Goal: Task Accomplishment & Management: Use online tool/utility

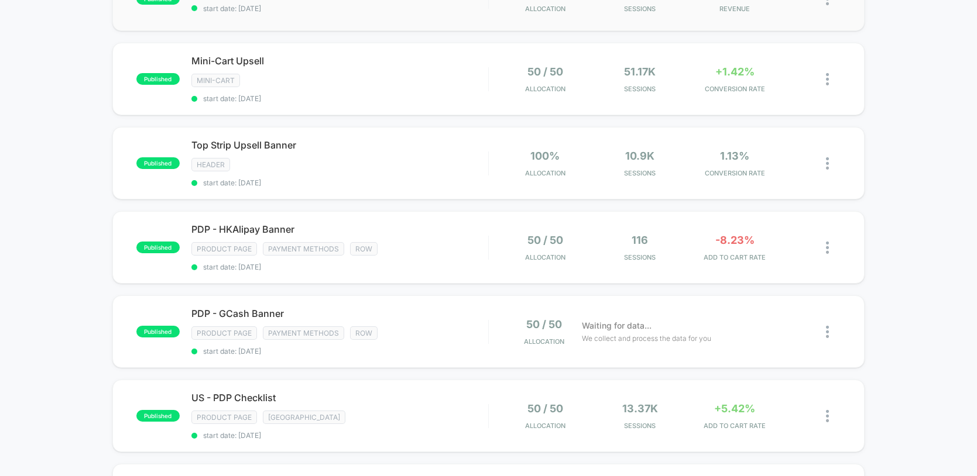
scroll to position [163, 0]
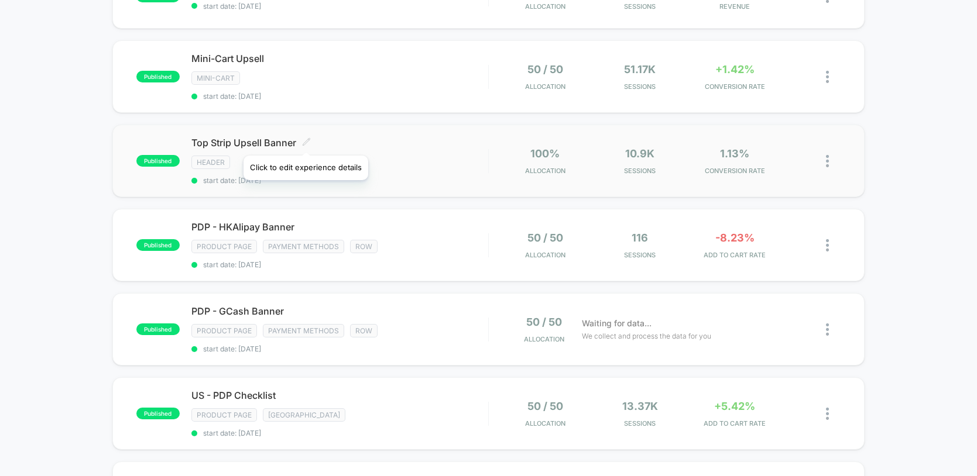
click at [305, 141] on icon at bounding box center [306, 142] width 9 height 9
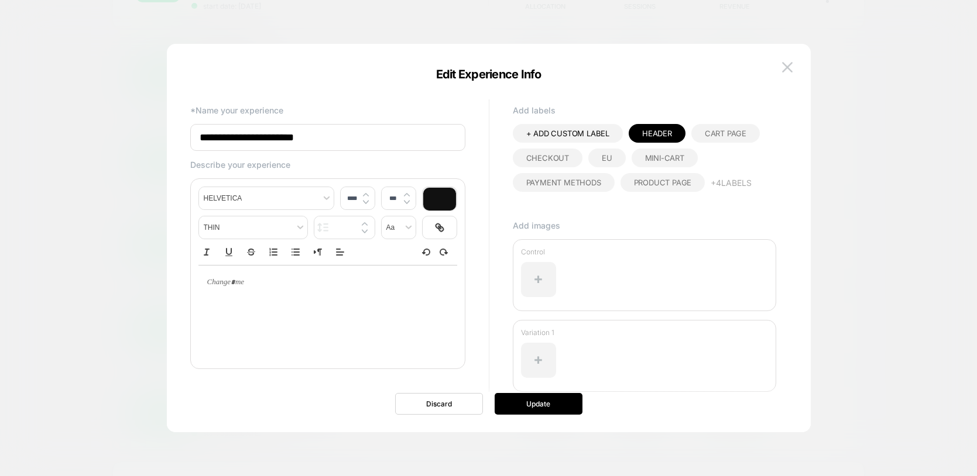
click at [797, 59] on div "**********" at bounding box center [489, 244] width 644 height 377
click at [794, 63] on button at bounding box center [787, 68] width 18 height 18
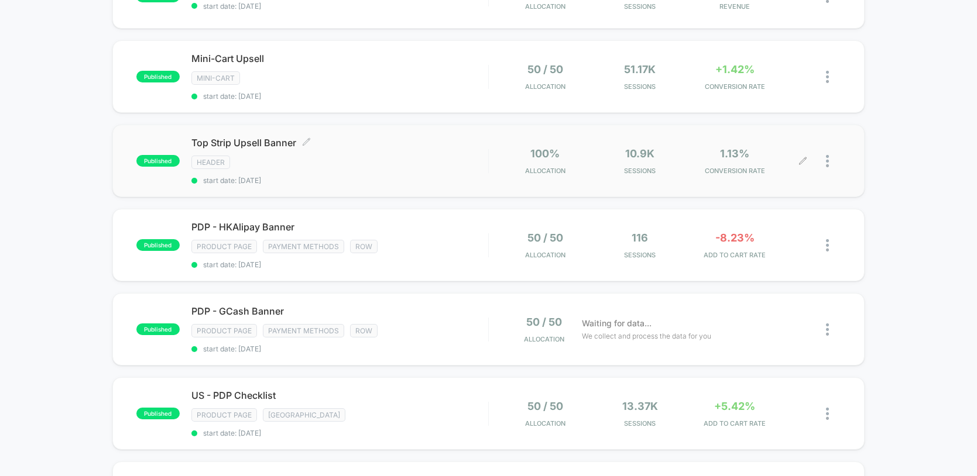
click at [803, 162] on icon at bounding box center [802, 161] width 9 height 9
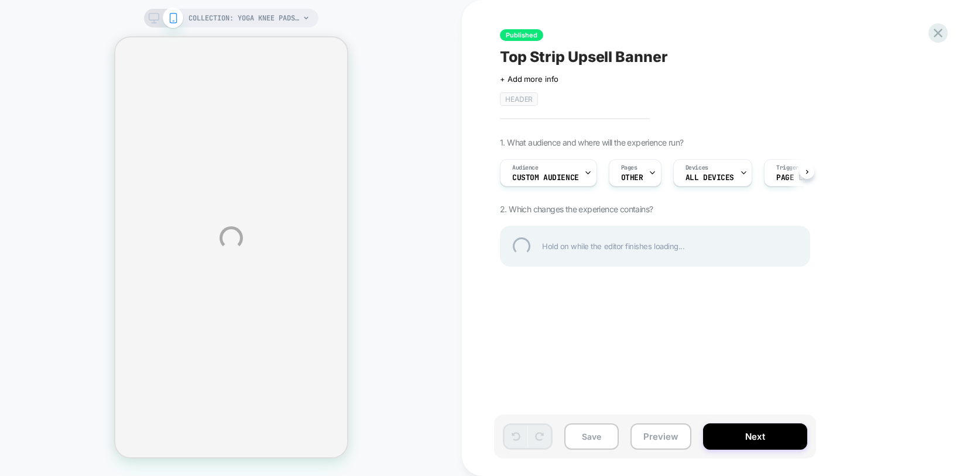
click at [644, 173] on div "COLLECTION: Yoga Knee Pads (Category) COLLECTION: Yoga Knee Pads (Category) Pub…" at bounding box center [488, 238] width 977 height 476
click at [648, 173] on div "COLLECTION: Yoga Knee Pads (Category) COLLECTION: Yoga Knee Pads (Category) Pub…" at bounding box center [488, 238] width 977 height 476
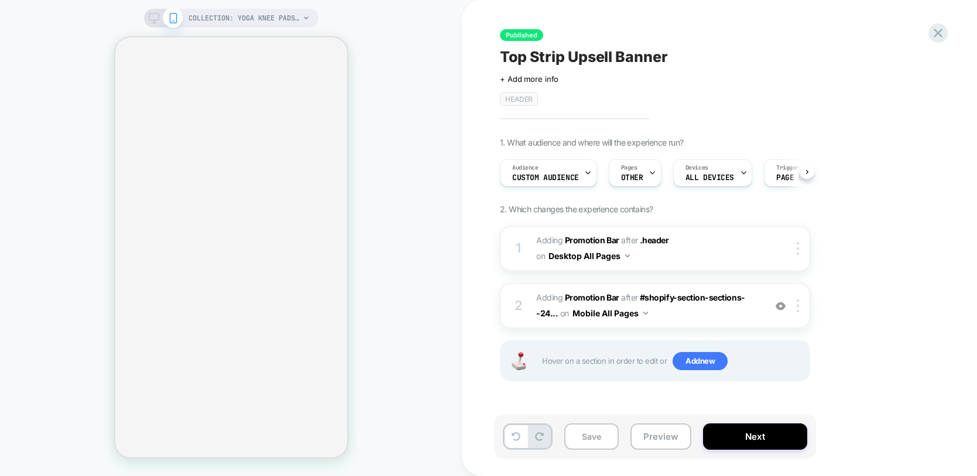
scroll to position [0, 1]
click at [648, 173] on icon at bounding box center [652, 173] width 8 height 8
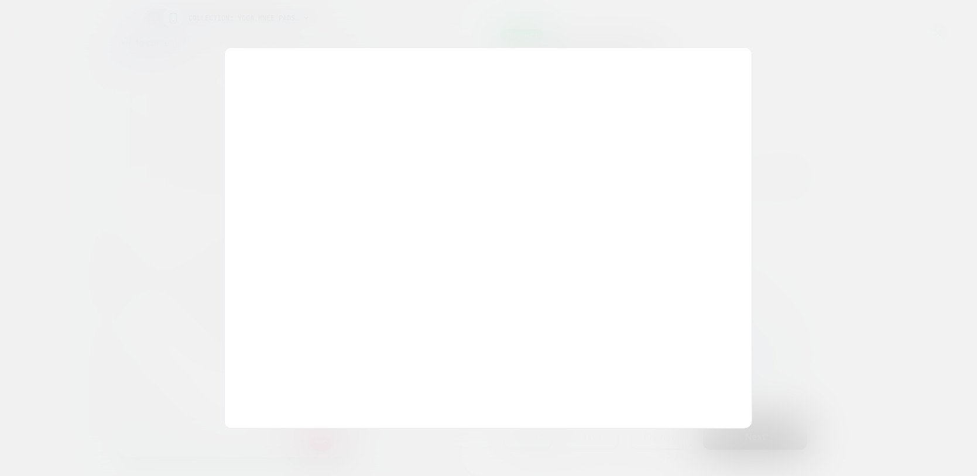
scroll to position [0, 6]
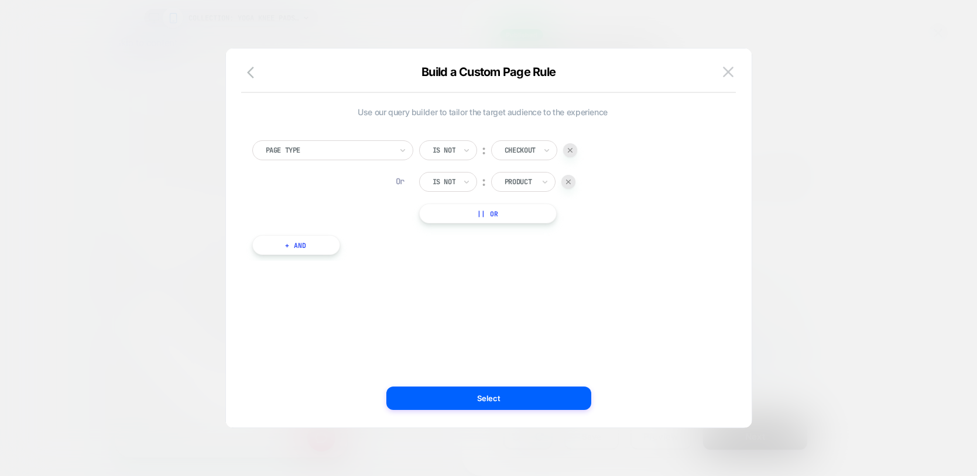
click at [313, 250] on button "+ And" at bounding box center [296, 245] width 88 height 20
click at [348, 255] on div at bounding box center [358, 257] width 126 height 11
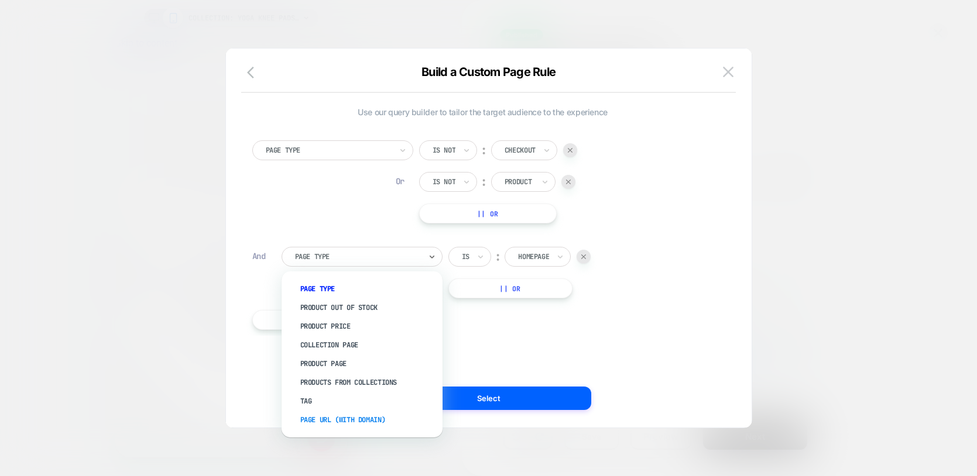
click at [375, 414] on div "Page Url (WITH DOMAIN)" at bounding box center [367, 420] width 149 height 19
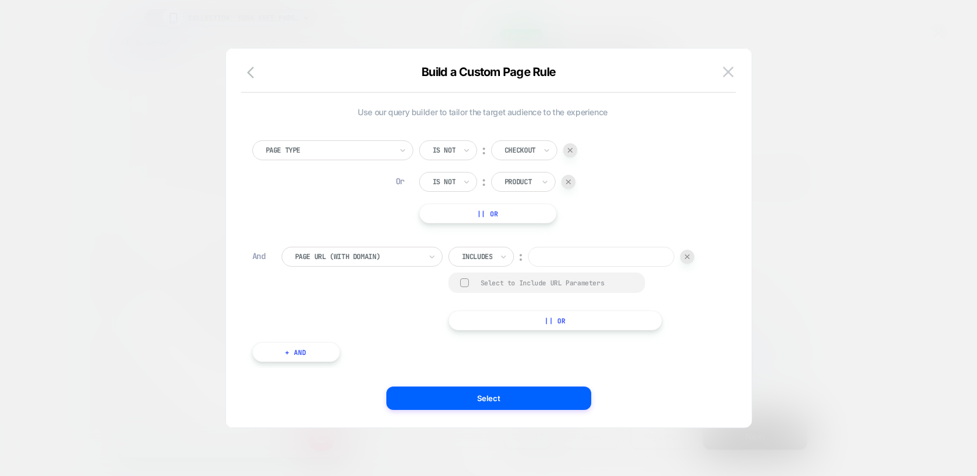
scroll to position [0, 220]
click at [561, 255] on input at bounding box center [601, 257] width 146 height 20
paste input "**********"
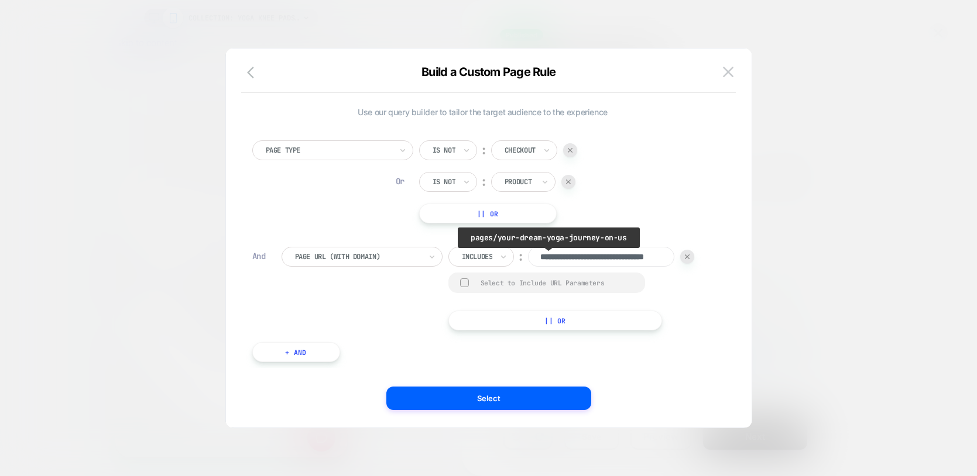
scroll to position [0, 0]
drag, startPoint x: 547, startPoint y: 257, endPoint x: 516, endPoint y: 256, distance: 30.4
click at [514, 256] on div "**********" at bounding box center [571, 257] width 246 height 20
click at [557, 258] on input "**********" at bounding box center [601, 257] width 146 height 20
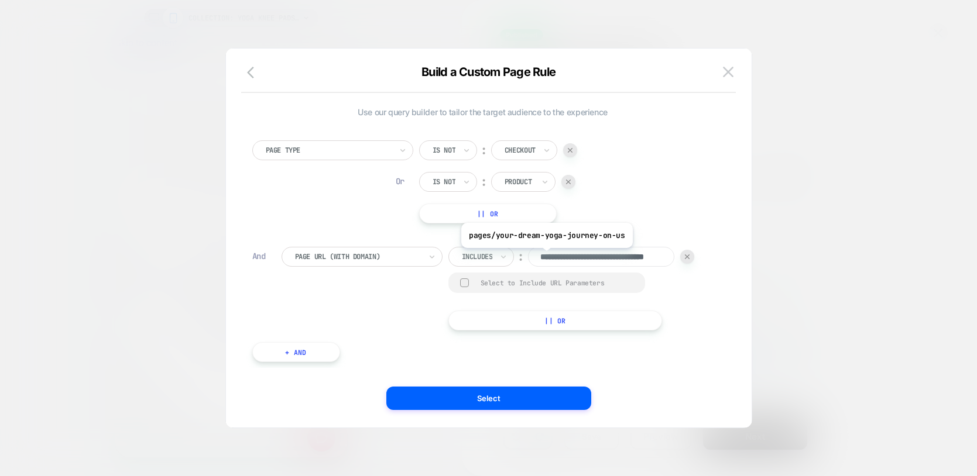
click at [545, 257] on input "**********" at bounding box center [601, 257] width 146 height 20
click at [540, 258] on input "**********" at bounding box center [601, 257] width 146 height 20
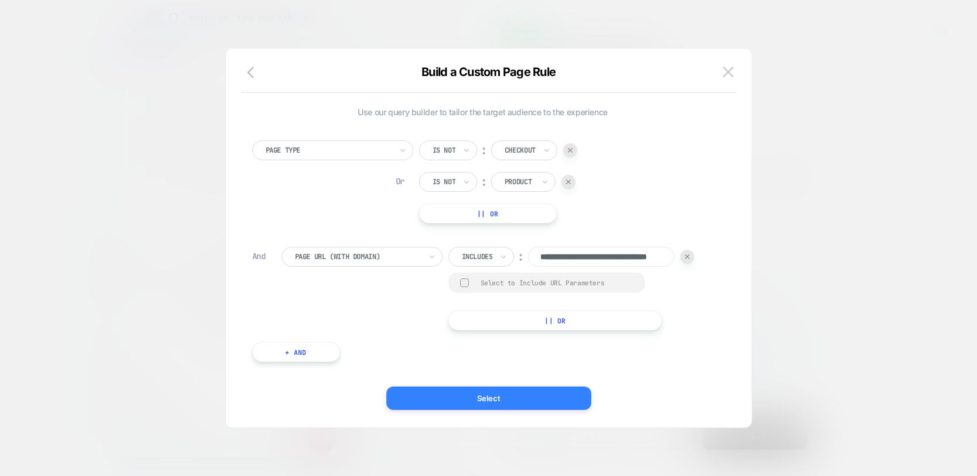
scroll to position [0, 0]
type input "**********"
click at [473, 397] on button "Select" at bounding box center [488, 398] width 205 height 23
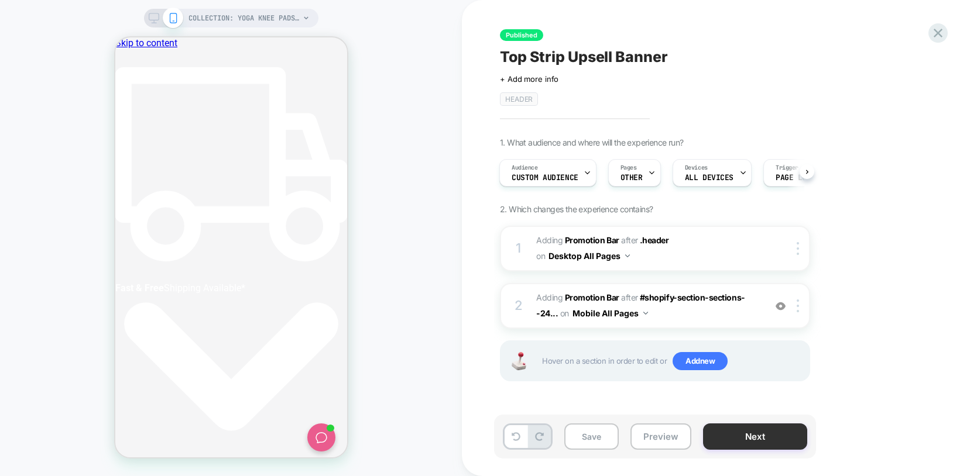
click at [757, 441] on button "Next" at bounding box center [755, 437] width 104 height 26
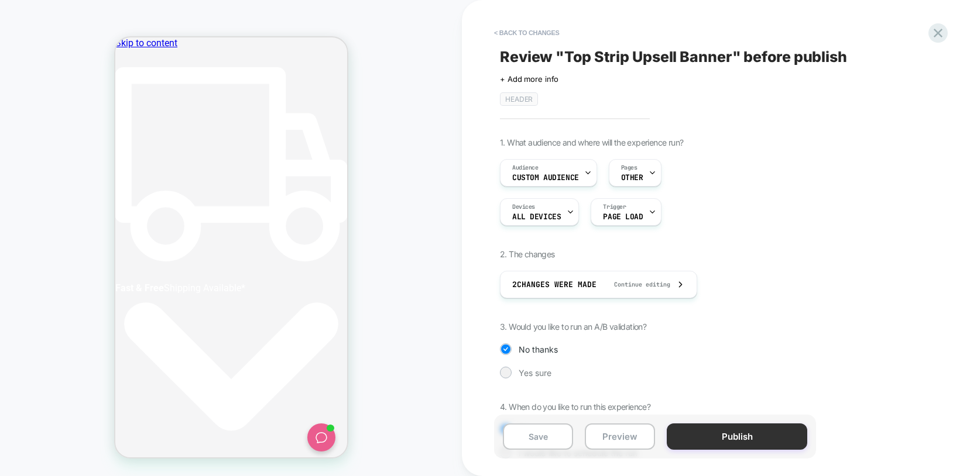
scroll to position [0, 220]
click at [737, 438] on button "Publish" at bounding box center [737, 437] width 140 height 26
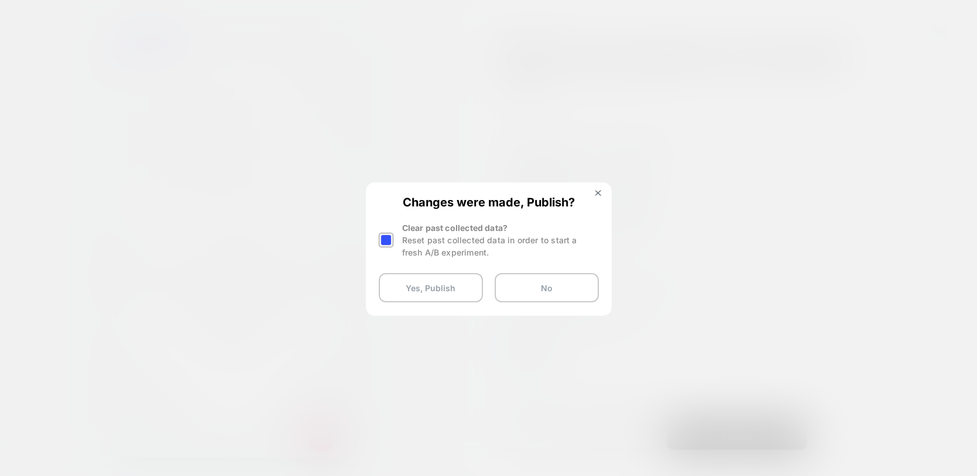
click at [392, 242] on div at bounding box center [386, 240] width 15 height 15
click at [411, 296] on button "Yes, Publish" at bounding box center [431, 287] width 104 height 29
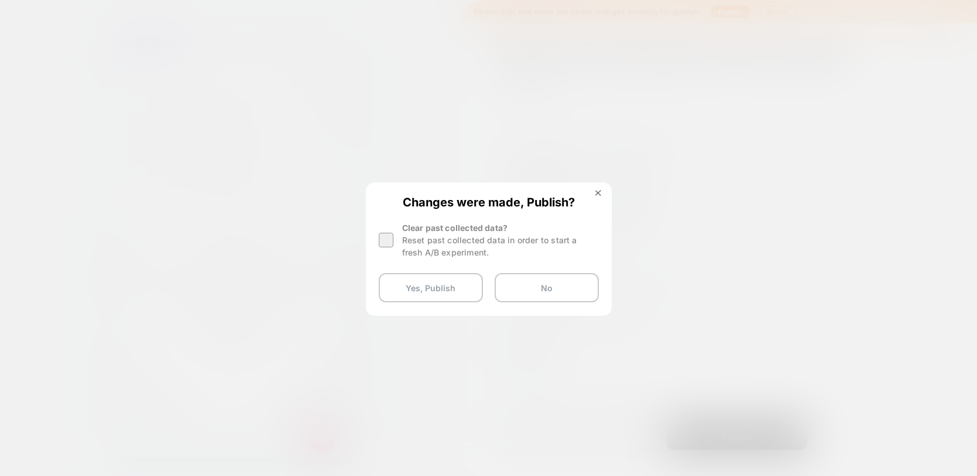
scroll to position [0, 440]
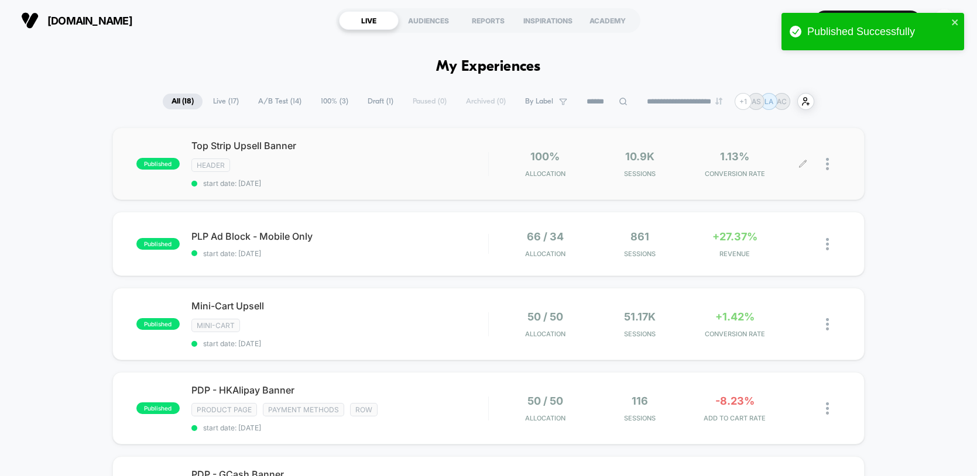
click at [804, 166] on icon at bounding box center [802, 164] width 9 height 9
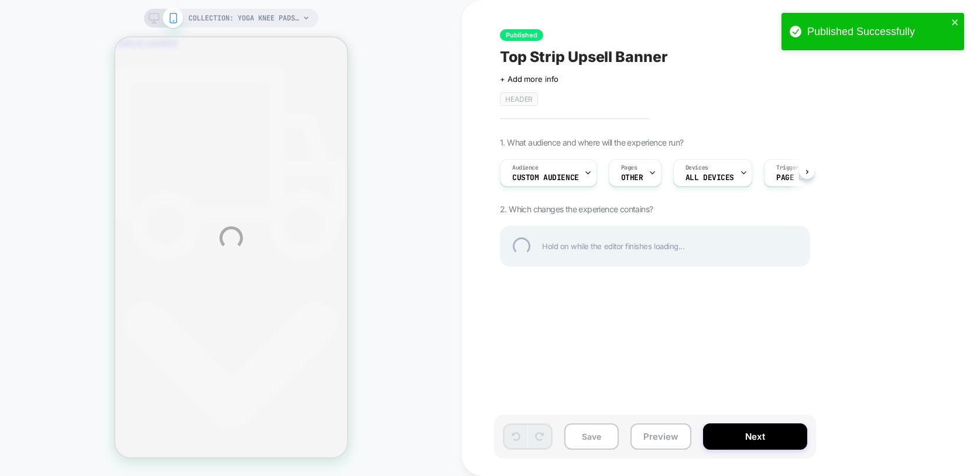
scroll to position [0, 6]
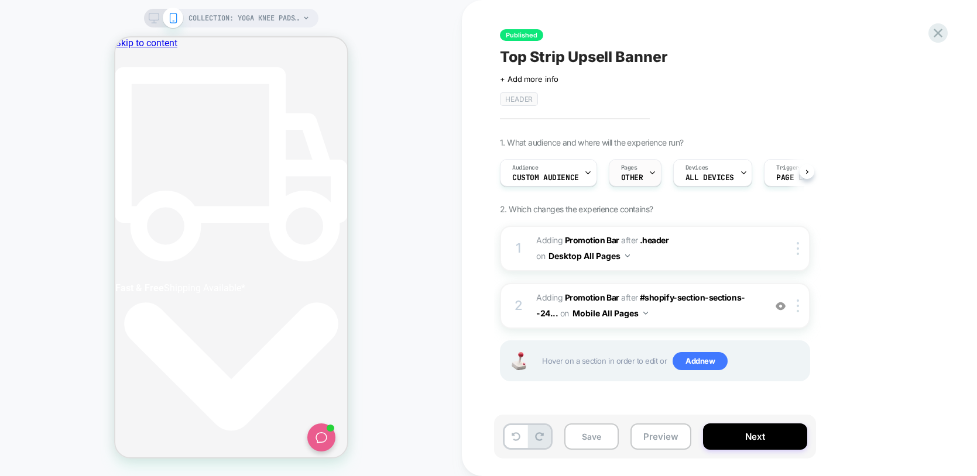
click at [644, 171] on div "Pages OTHER" at bounding box center [632, 173] width 46 height 26
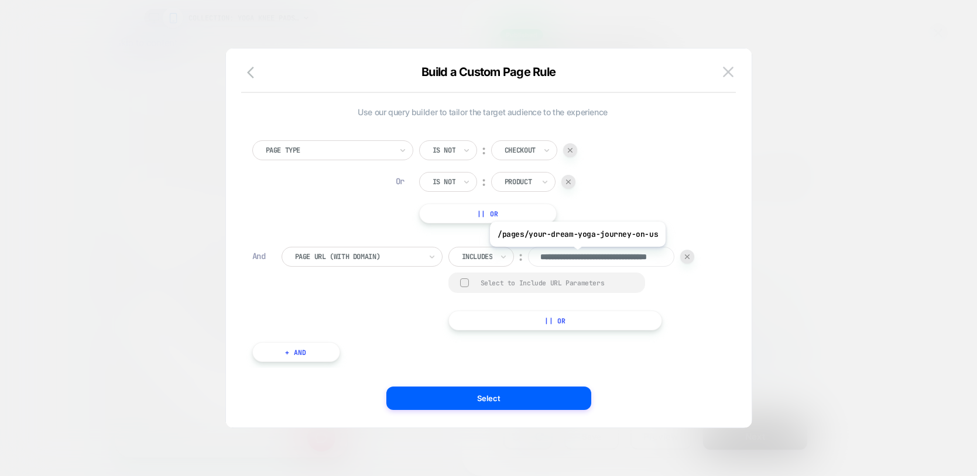
scroll to position [0, 0]
drag, startPoint x: 569, startPoint y: 256, endPoint x: 491, endPoint y: 249, distance: 78.2
click at [491, 249] on div "**********" at bounding box center [571, 257] width 246 height 20
type input "**********"
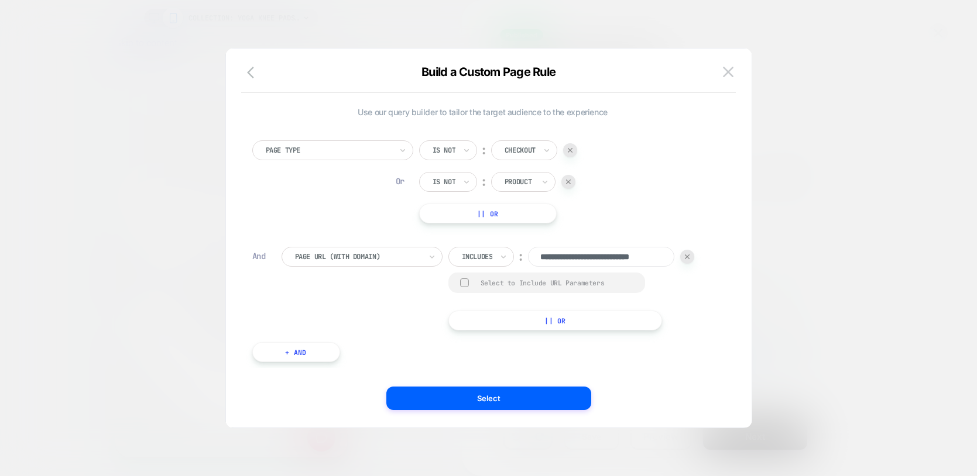
click at [369, 280] on div "**********" at bounding box center [497, 289] width 432 height 84
click at [388, 258] on div at bounding box center [358, 257] width 126 height 11
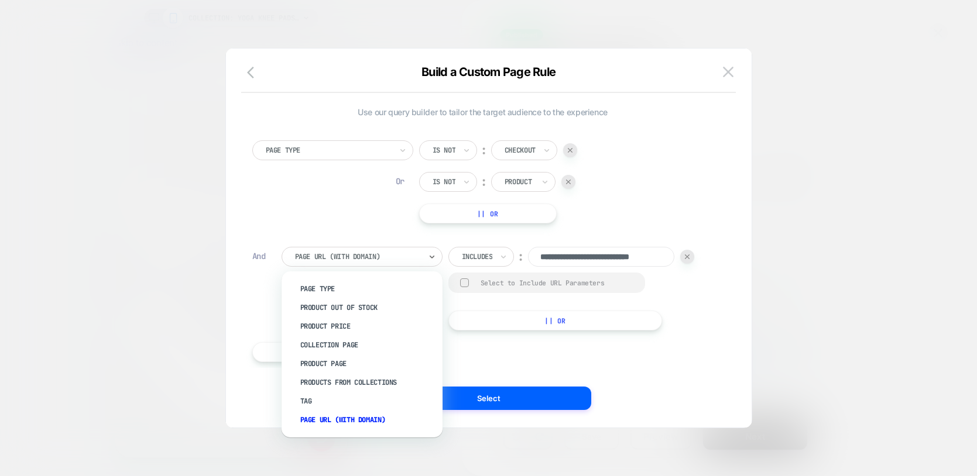
scroll to position [0, 220]
click at [617, 236] on div "**********" at bounding box center [482, 245] width 473 height 245
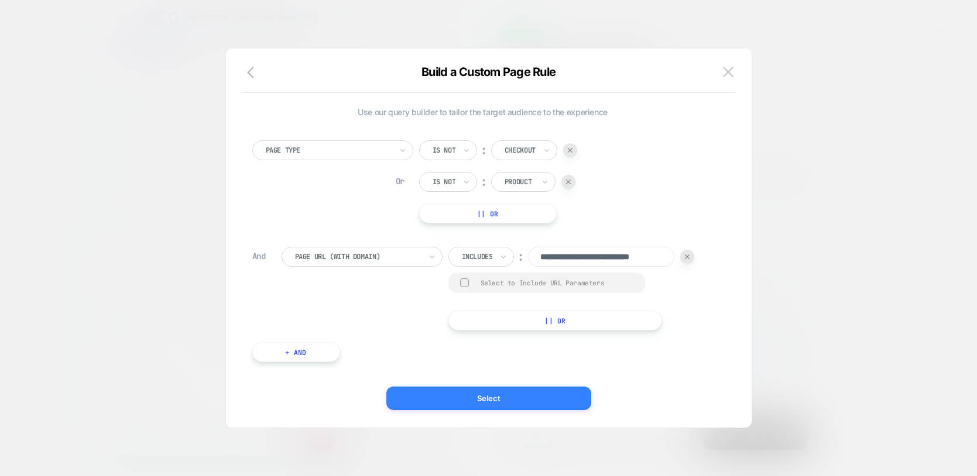
scroll to position [0, 440]
click at [482, 401] on button "Select" at bounding box center [488, 398] width 205 height 23
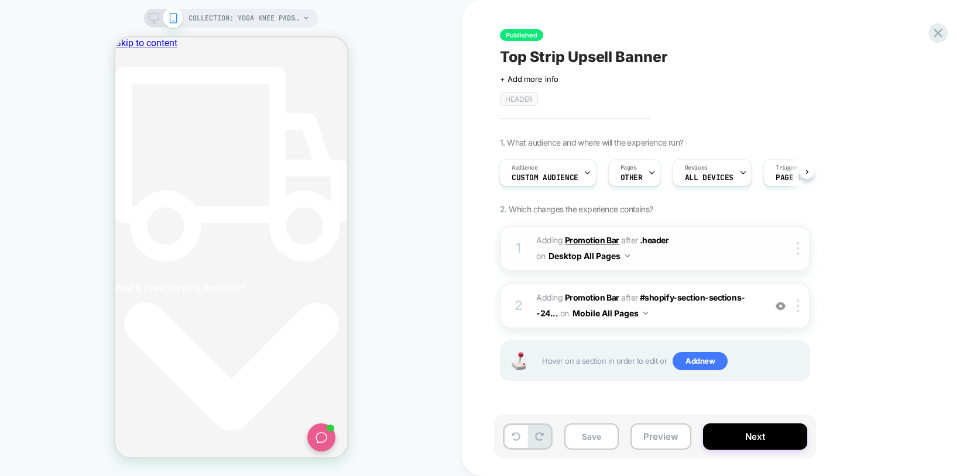
scroll to position [0, 0]
click at [633, 181] on span "OTHER" at bounding box center [631, 178] width 22 height 8
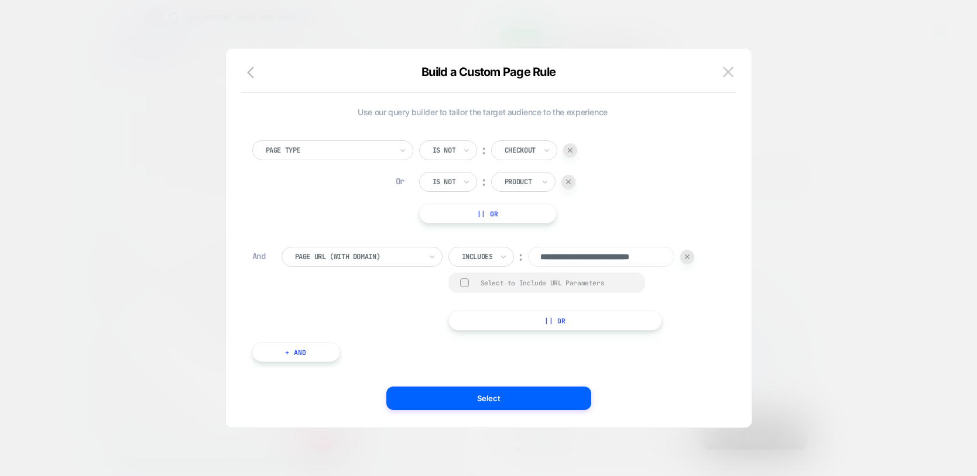
scroll to position [0, 26]
click at [499, 252] on div "Includes" at bounding box center [481, 257] width 66 height 20
click at [489, 341] on div "Not includes" at bounding box center [498, 345] width 76 height 19
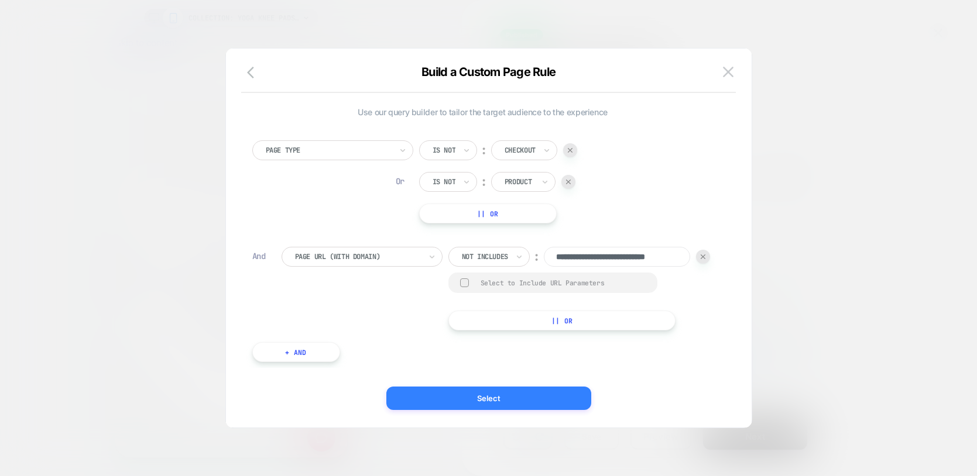
click at [498, 390] on button "Select" at bounding box center [488, 398] width 205 height 23
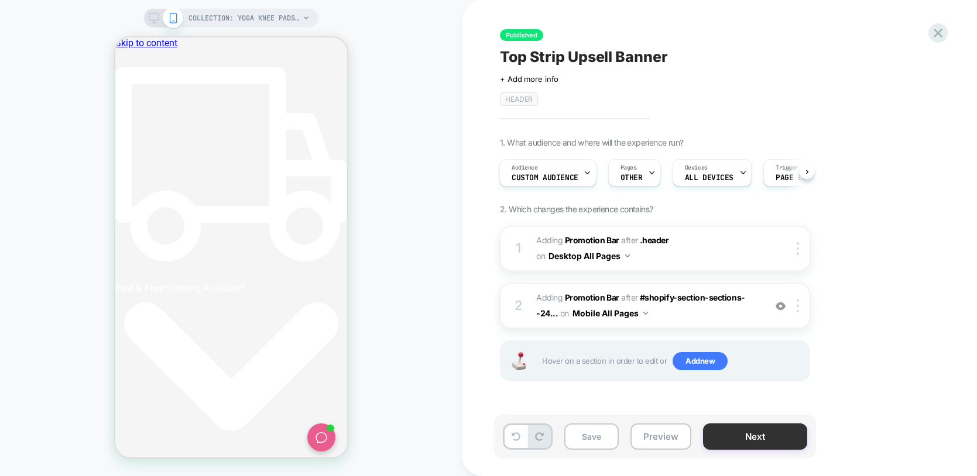
click at [732, 431] on button "Next" at bounding box center [755, 437] width 104 height 26
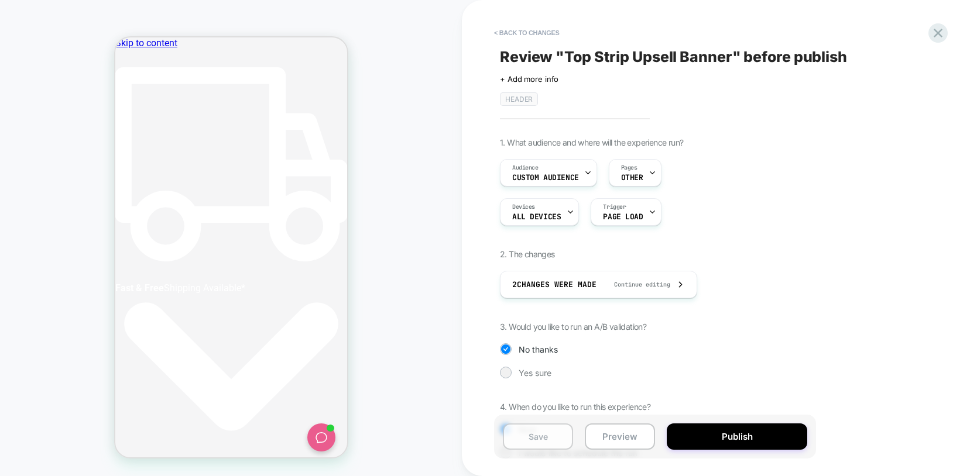
scroll to position [0, 0]
click at [723, 436] on button "Publish" at bounding box center [737, 437] width 140 height 26
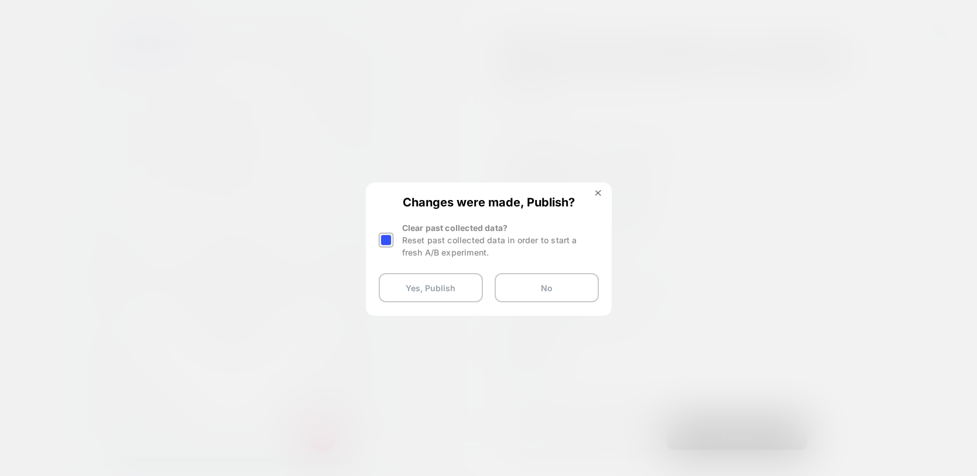
click at [392, 242] on div at bounding box center [386, 240] width 15 height 15
click at [402, 290] on button "Yes, Publish" at bounding box center [431, 287] width 104 height 29
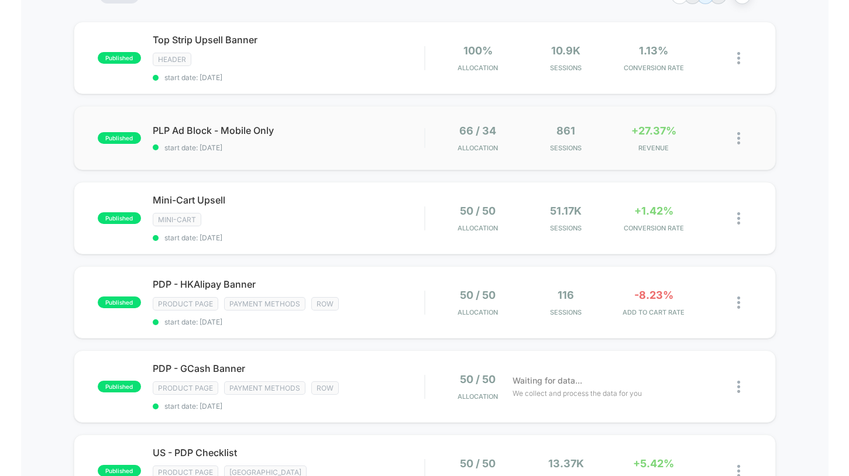
scroll to position [107, 0]
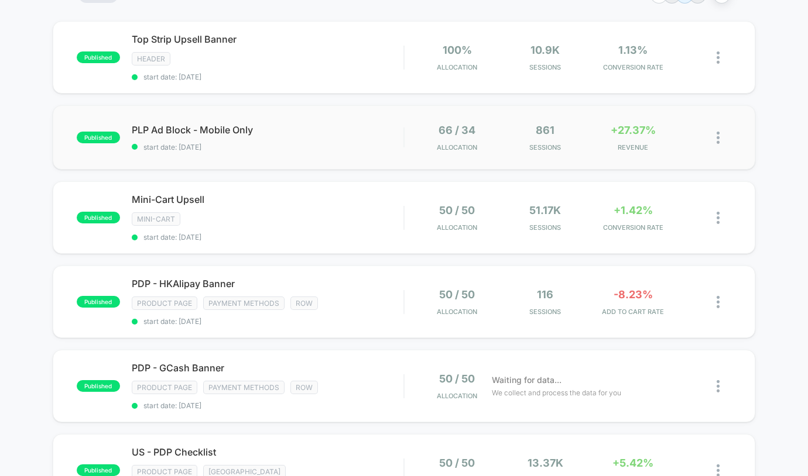
click at [341, 121] on div "published PLP Ad Block - Mobile Only start date: [DATE] 66 / 34 Allocation 861 …" at bounding box center [404, 137] width 703 height 64
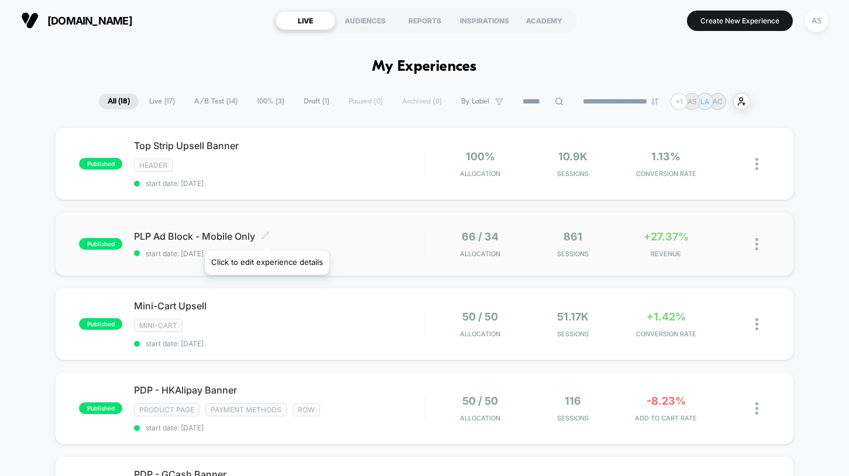
click at [266, 236] on icon at bounding box center [265, 235] width 9 height 9
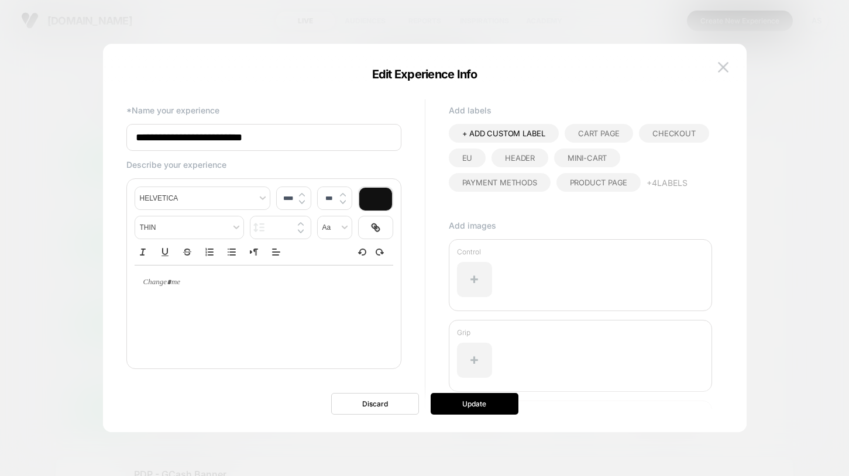
click at [666, 183] on button "+ 4 Labels" at bounding box center [667, 182] width 41 height 19
click at [471, 109] on p "Add labels" at bounding box center [580, 110] width 263 height 10
click at [475, 126] on div "+ ADD CUSTOM LABEL" at bounding box center [504, 133] width 110 height 19
type input "**********"
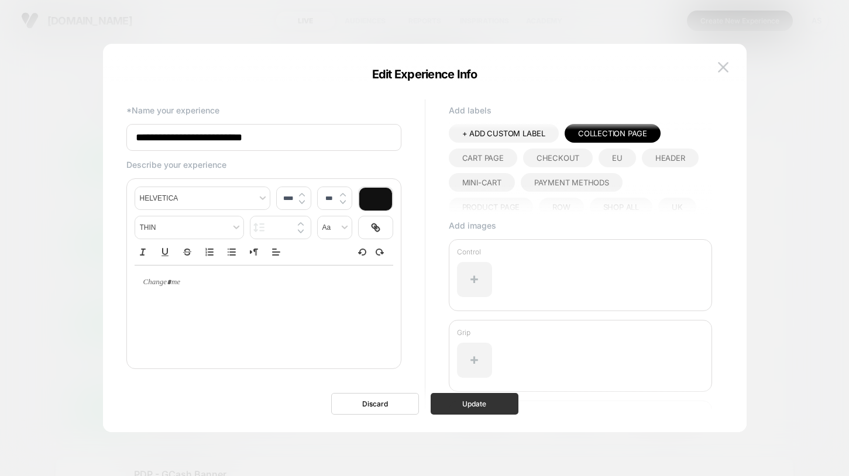
click at [498, 394] on button "Update" at bounding box center [475, 404] width 88 height 22
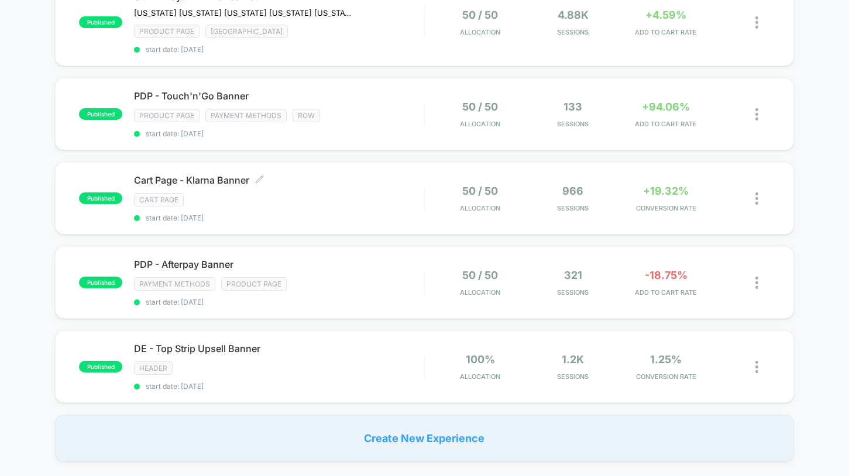
scroll to position [787, 0]
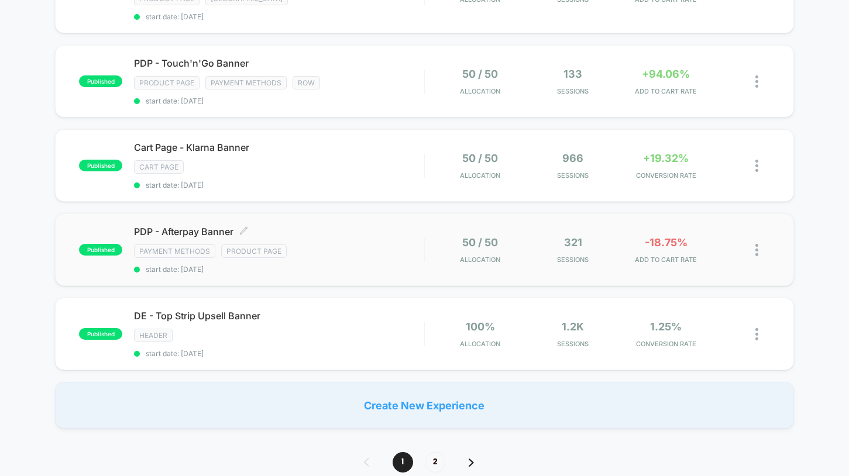
click at [357, 233] on span "PDP - Afterpay Banner Click to edit experience details" at bounding box center [279, 232] width 290 height 12
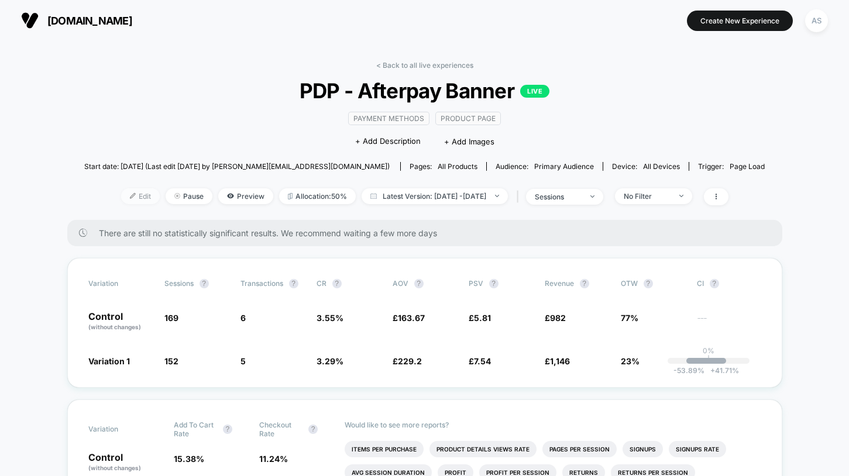
click at [122, 198] on span "Edit" at bounding box center [140, 196] width 39 height 16
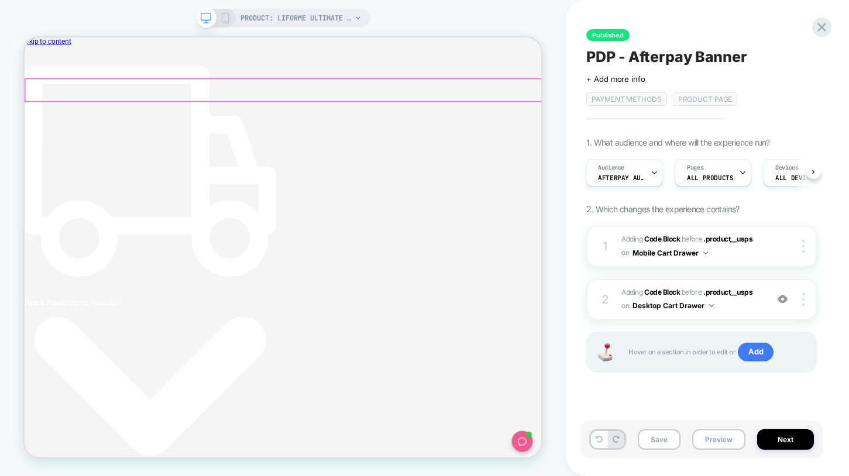
scroll to position [0, 321]
click at [824, 20] on icon at bounding box center [822, 27] width 16 height 16
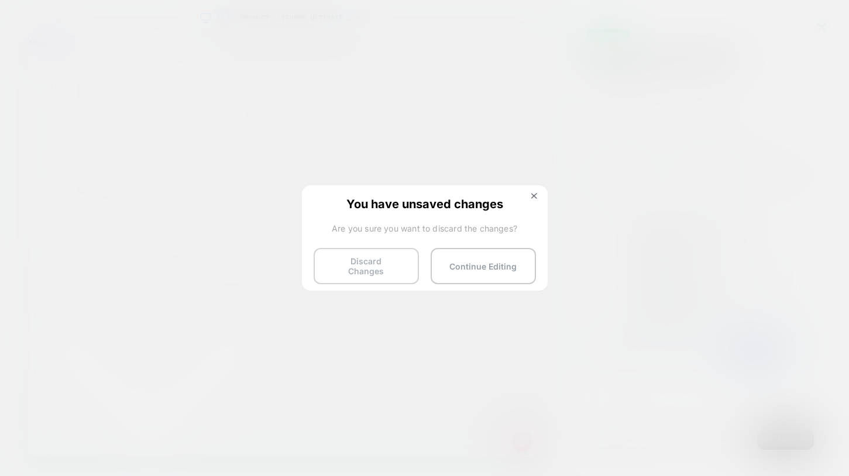
scroll to position [0, 138]
click at [365, 261] on button "Discard Changes" at bounding box center [366, 266] width 105 height 36
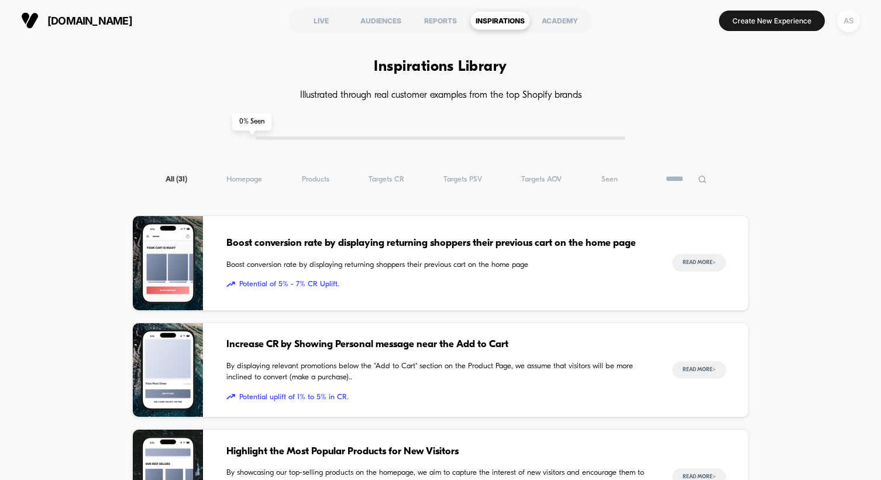
click at [852, 25] on div "AS" at bounding box center [848, 20] width 23 height 23
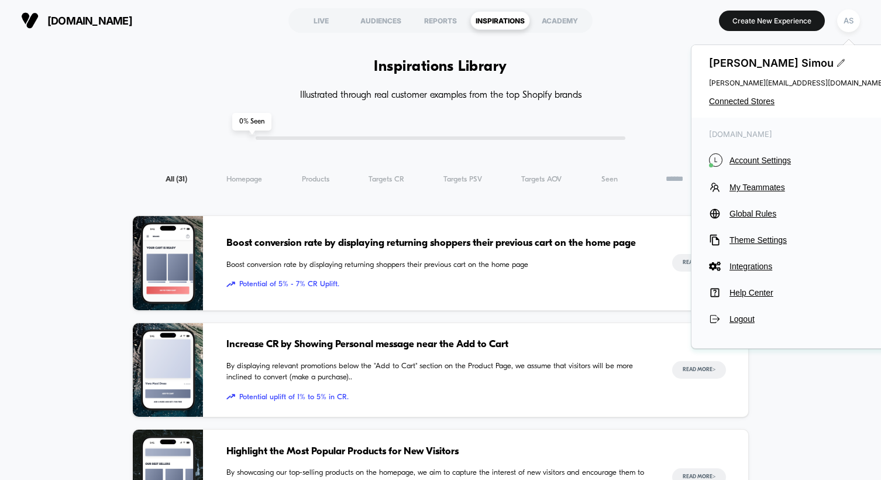
drag, startPoint x: 588, startPoint y: 128, endPoint x: 675, endPoint y: 170, distance: 97.1
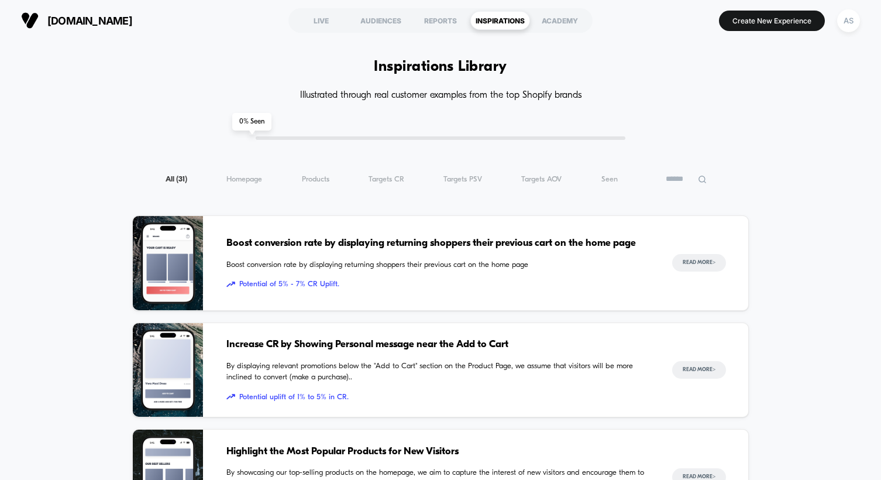
click at [703, 183] on icon at bounding box center [702, 179] width 9 height 9
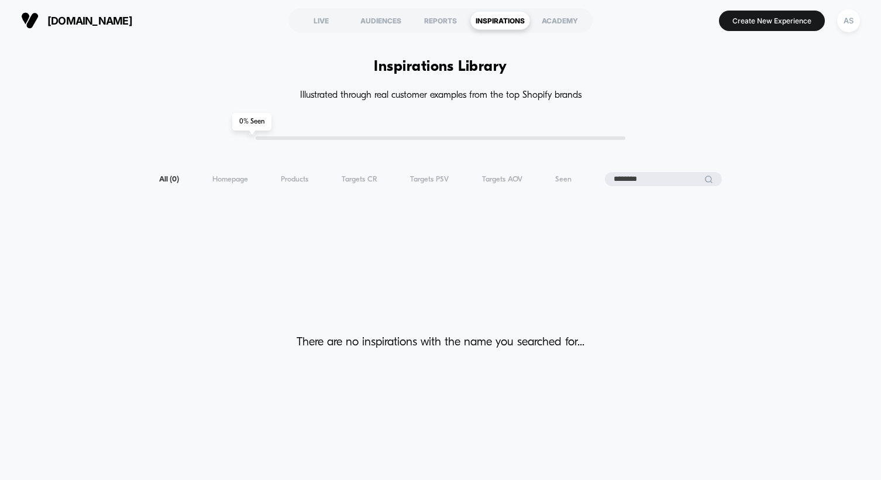
click at [626, 179] on input "********" at bounding box center [663, 179] width 117 height 14
type input "********"
click at [653, 172] on input "********" at bounding box center [663, 179] width 117 height 14
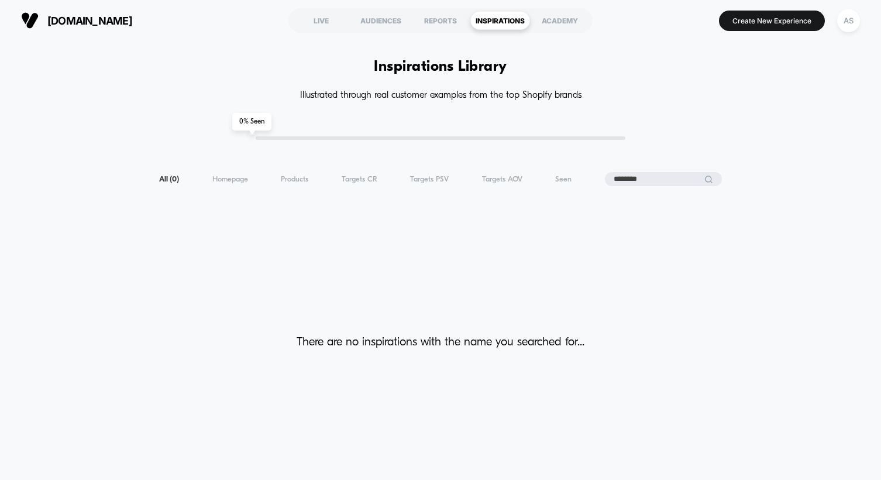
click at [653, 172] on input "********" at bounding box center [663, 179] width 117 height 14
click at [328, 22] on div "LIVE" at bounding box center [321, 20] width 60 height 19
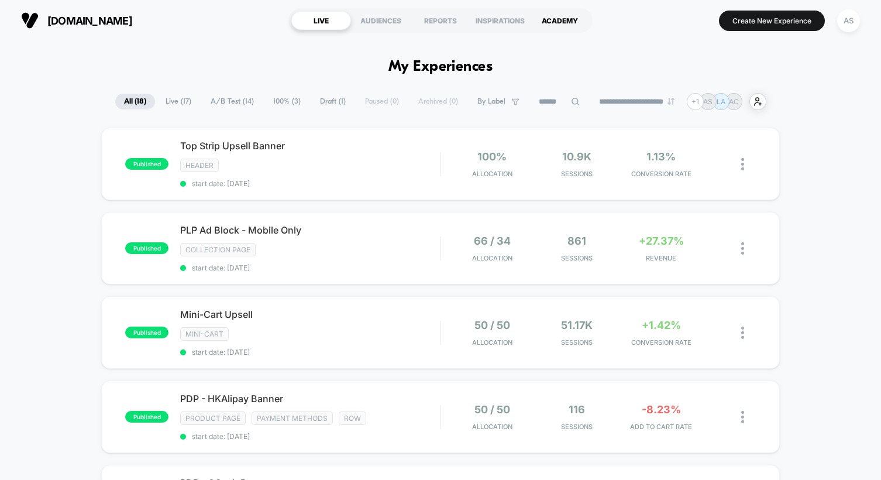
click at [561, 17] on div "ACADEMY" at bounding box center [560, 20] width 60 height 19
click at [846, 14] on div "AS" at bounding box center [848, 20] width 23 height 23
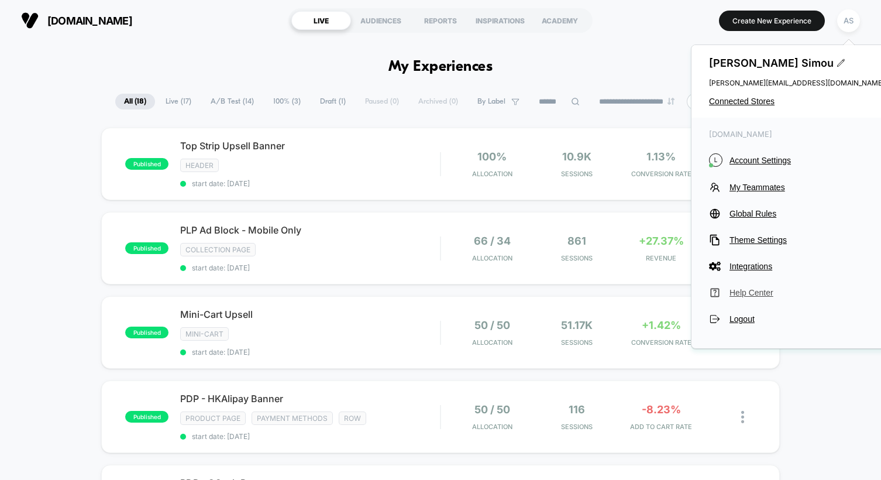
click at [739, 291] on span "Help Center" at bounding box center [807, 292] width 155 height 9
